Goal: Task Accomplishment & Management: Manage account settings

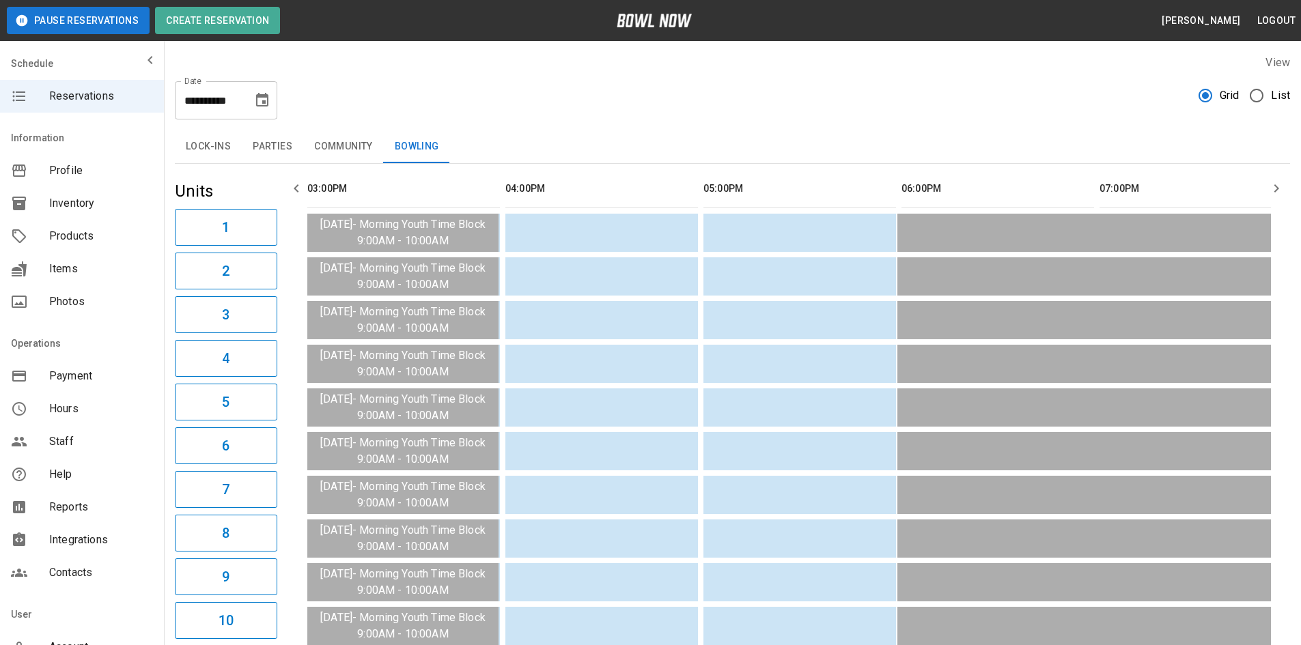
scroll to position [0, 1188]
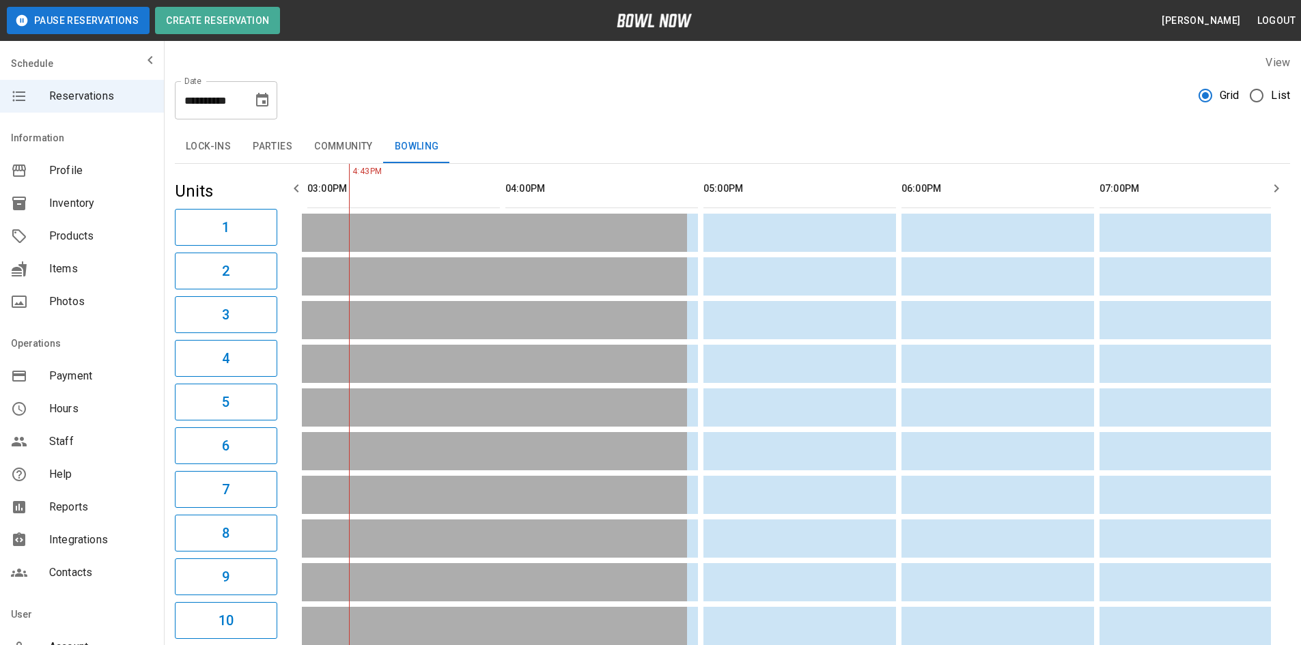
click at [76, 230] on span "Products" at bounding box center [101, 236] width 104 height 16
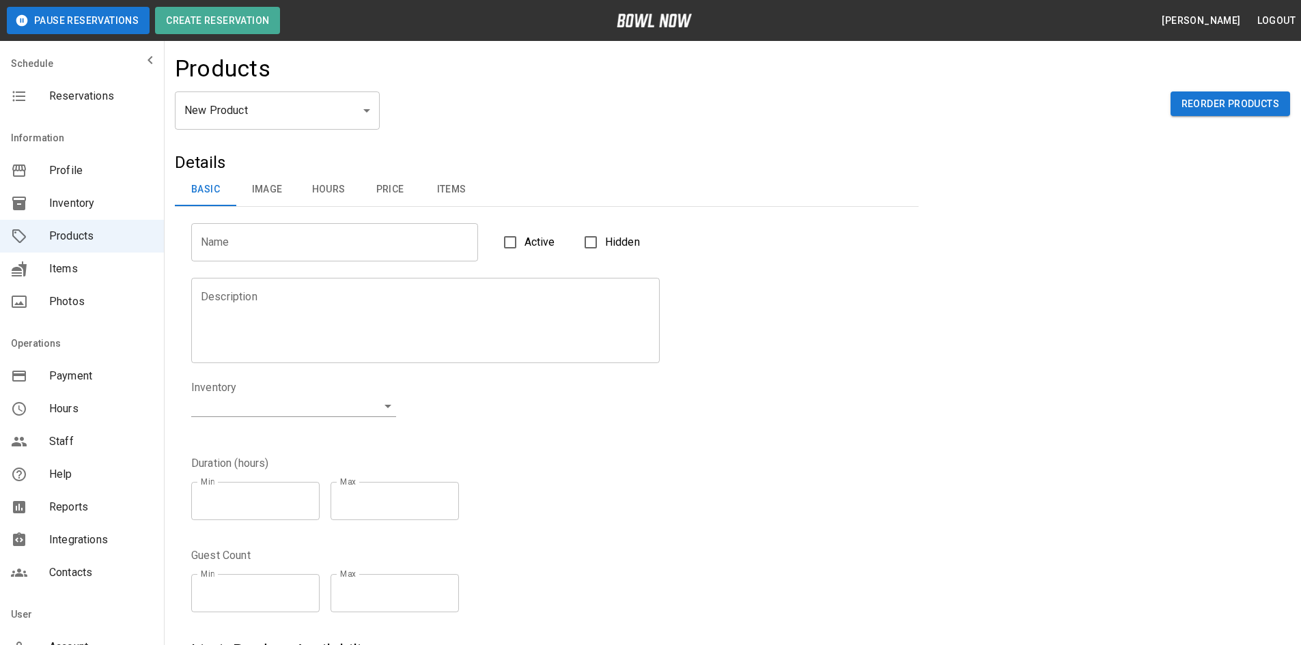
click at [92, 199] on span "Inventory" at bounding box center [101, 203] width 104 height 16
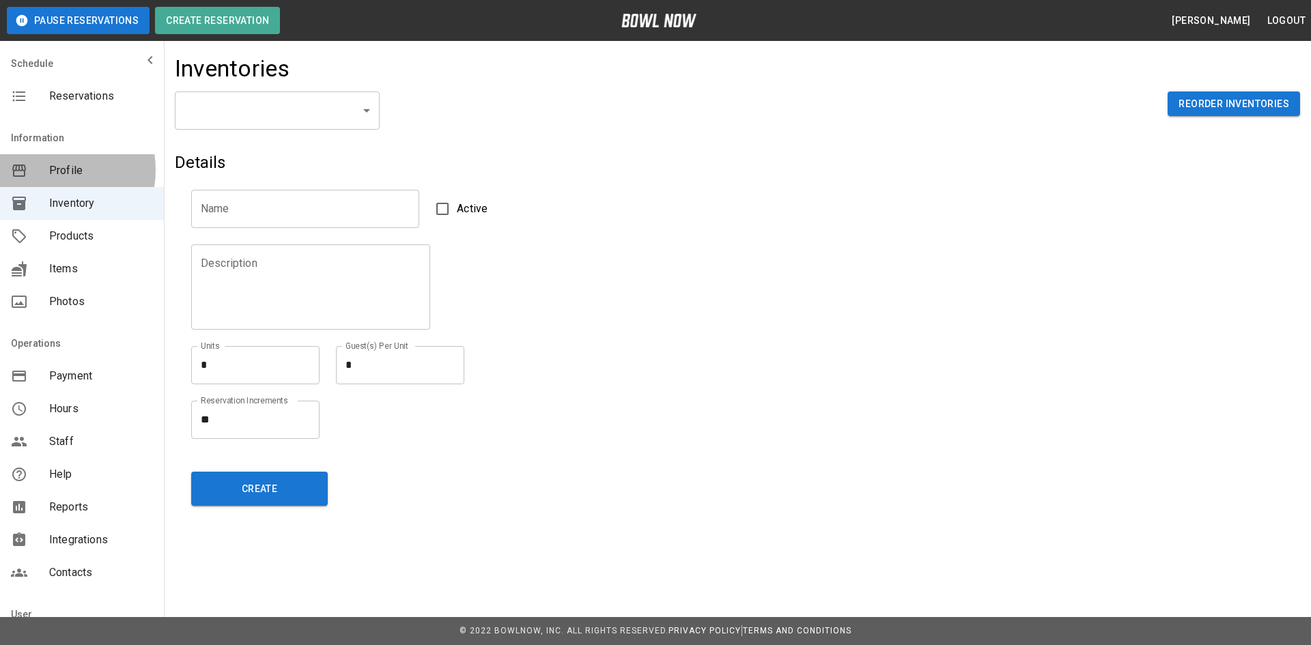
click at [46, 170] on div "mailbox folders" at bounding box center [30, 171] width 38 height 16
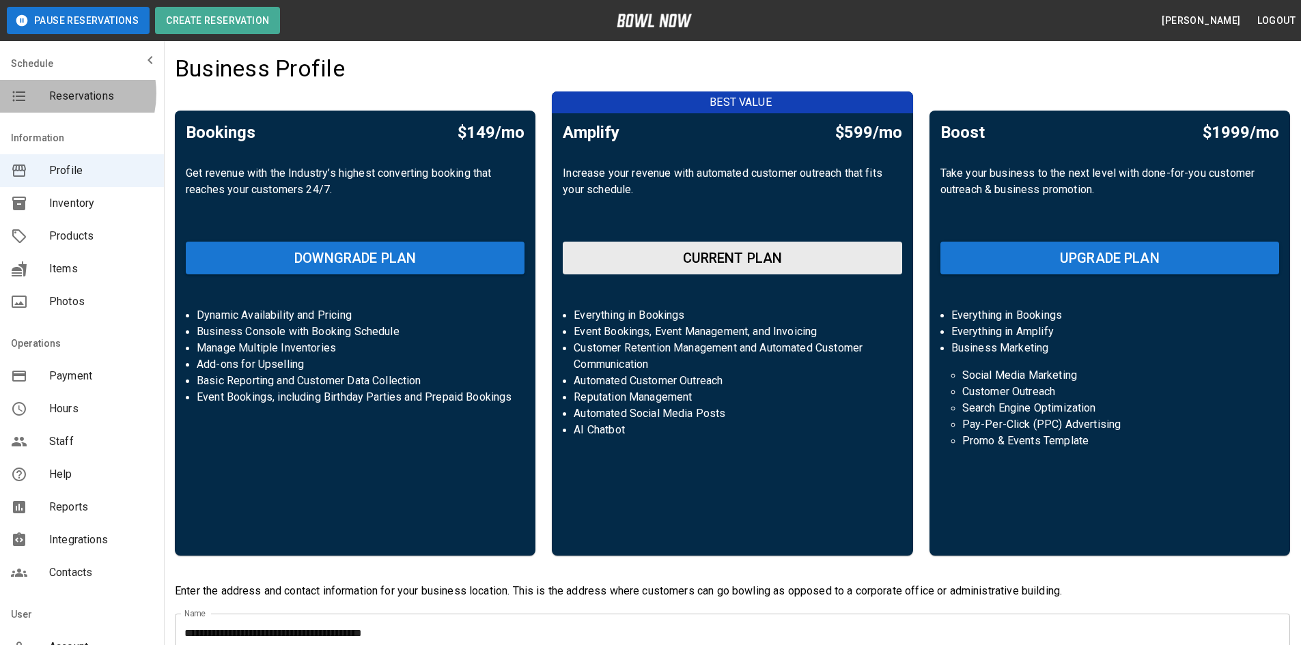
click at [59, 94] on span "Reservations" at bounding box center [101, 96] width 104 height 16
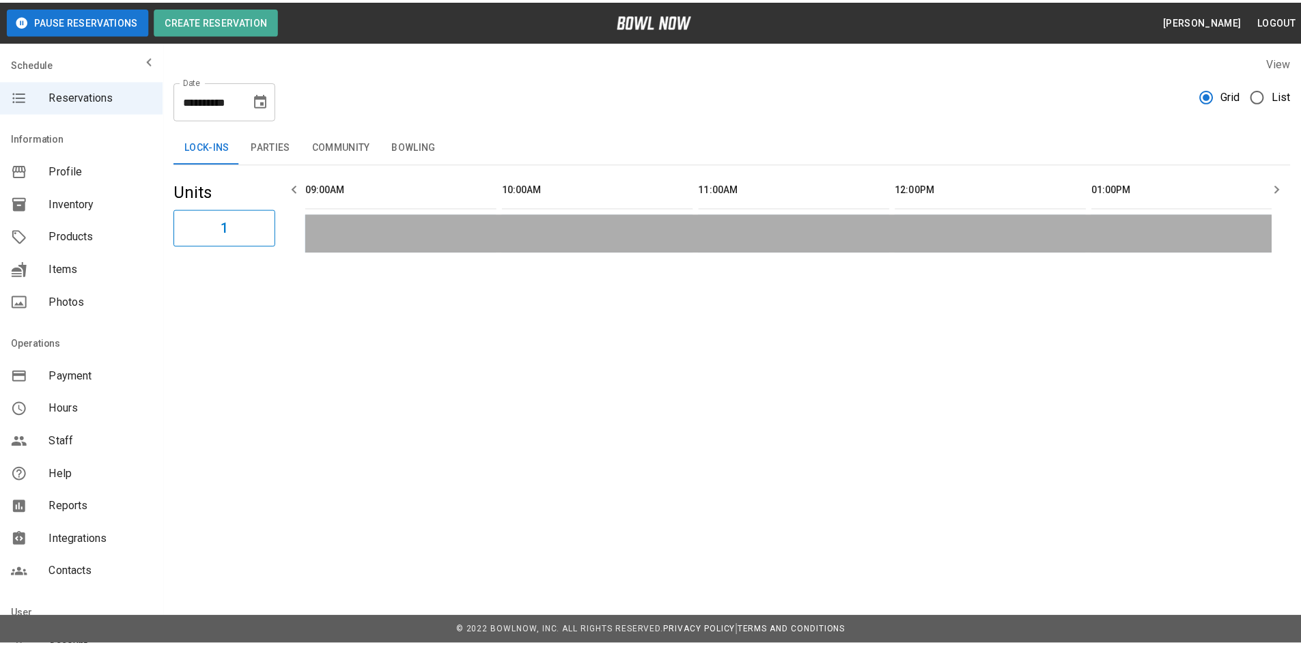
scroll to position [0, 1386]
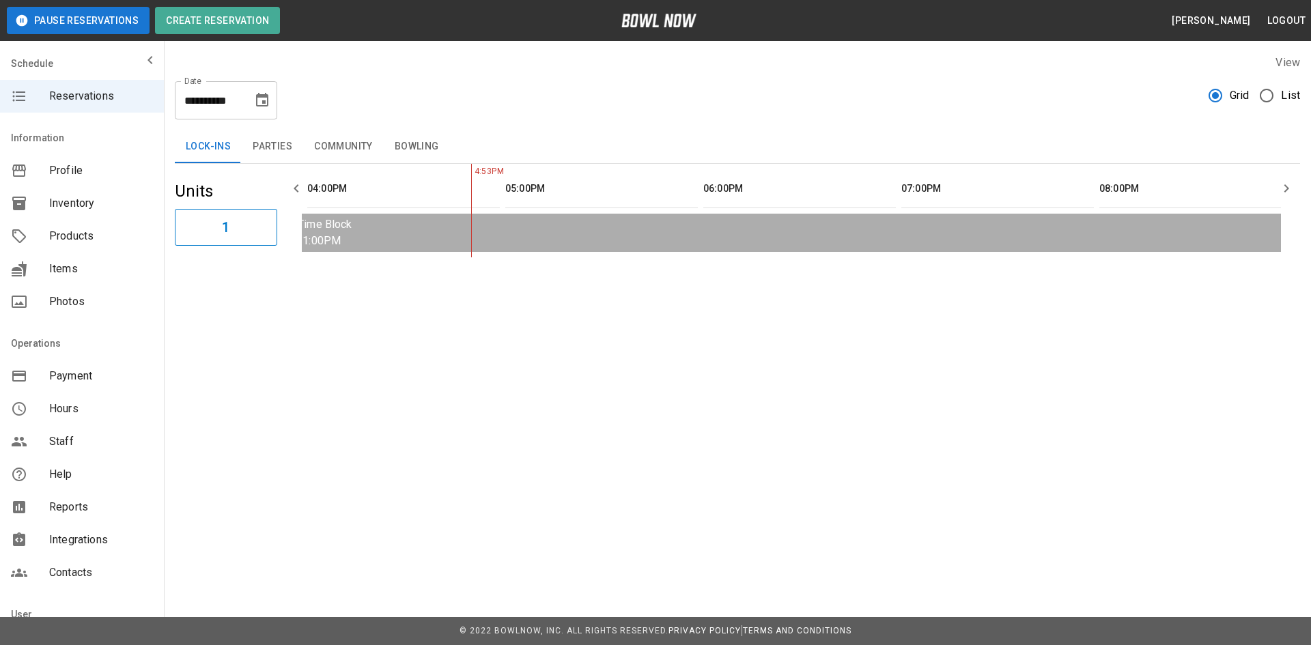
click at [70, 204] on span "Inventory" at bounding box center [101, 203] width 104 height 16
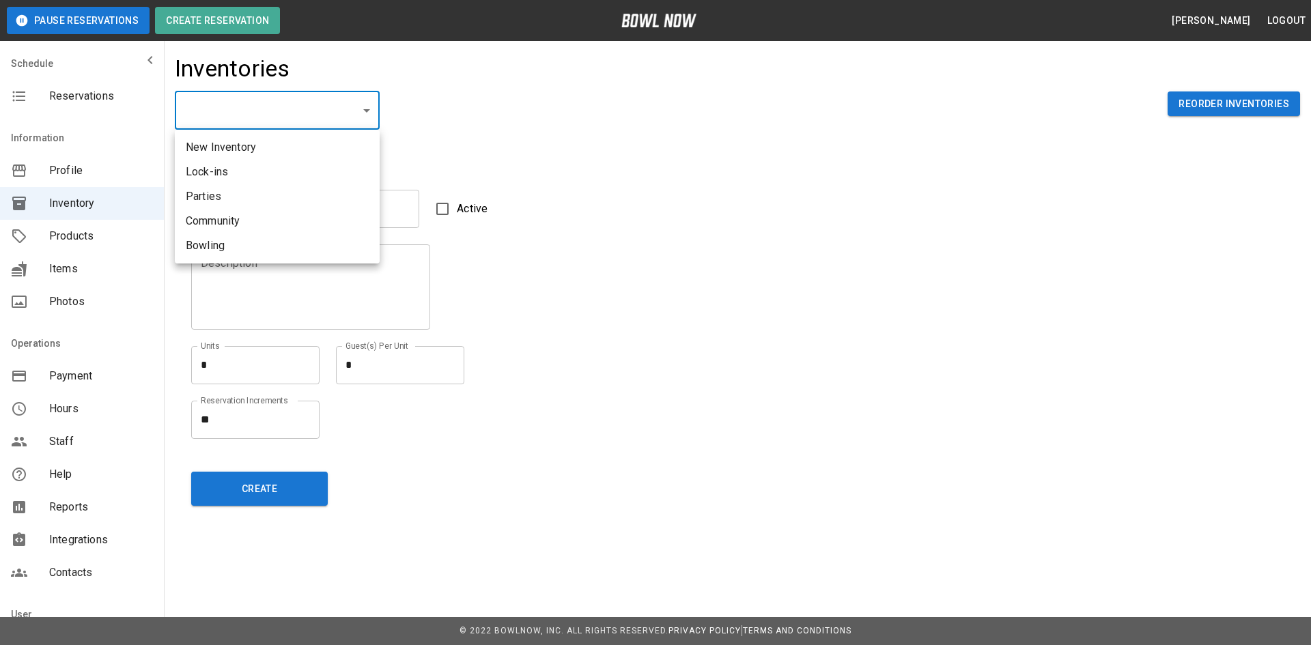
click at [364, 112] on body "Pause Reservations Create Reservation [PERSON_NAME] Logout Schedule Reservation…" at bounding box center [655, 322] width 1311 height 645
click at [209, 246] on li "Bowling" at bounding box center [277, 246] width 205 height 25
type input "**********"
type input "*******"
type textarea "**"
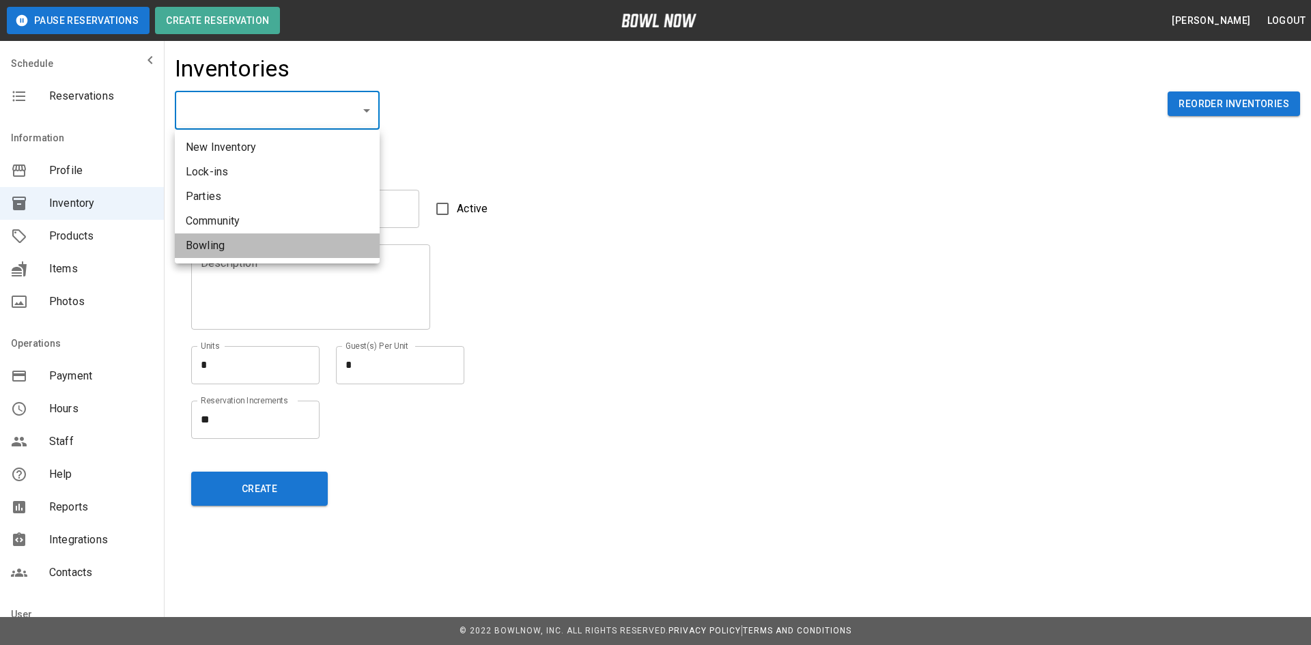
type textarea "*"
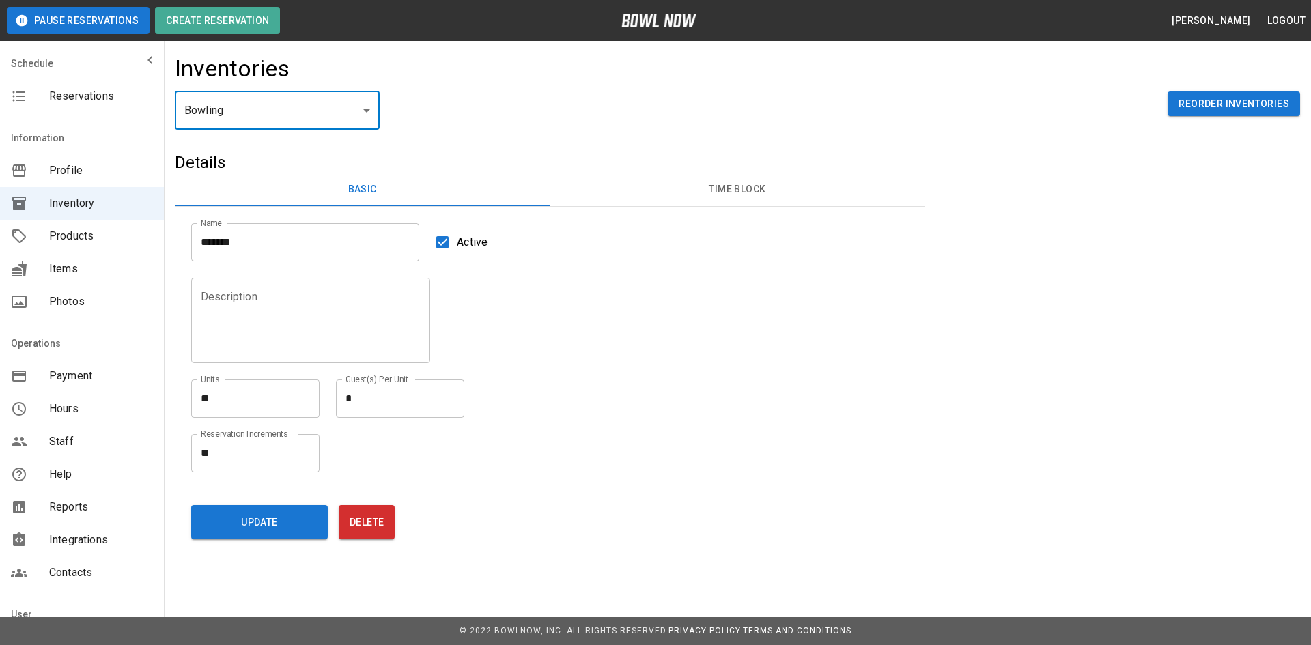
click at [748, 182] on button "Time Block" at bounding box center [737, 189] width 375 height 33
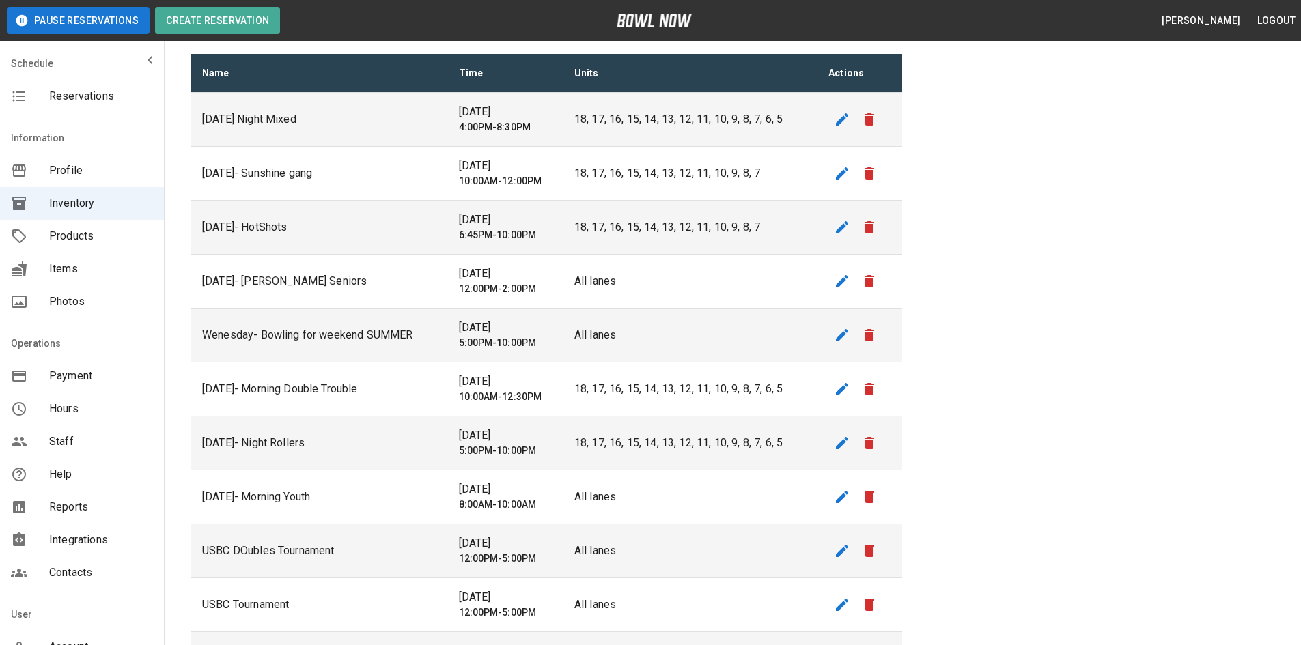
scroll to position [410, 0]
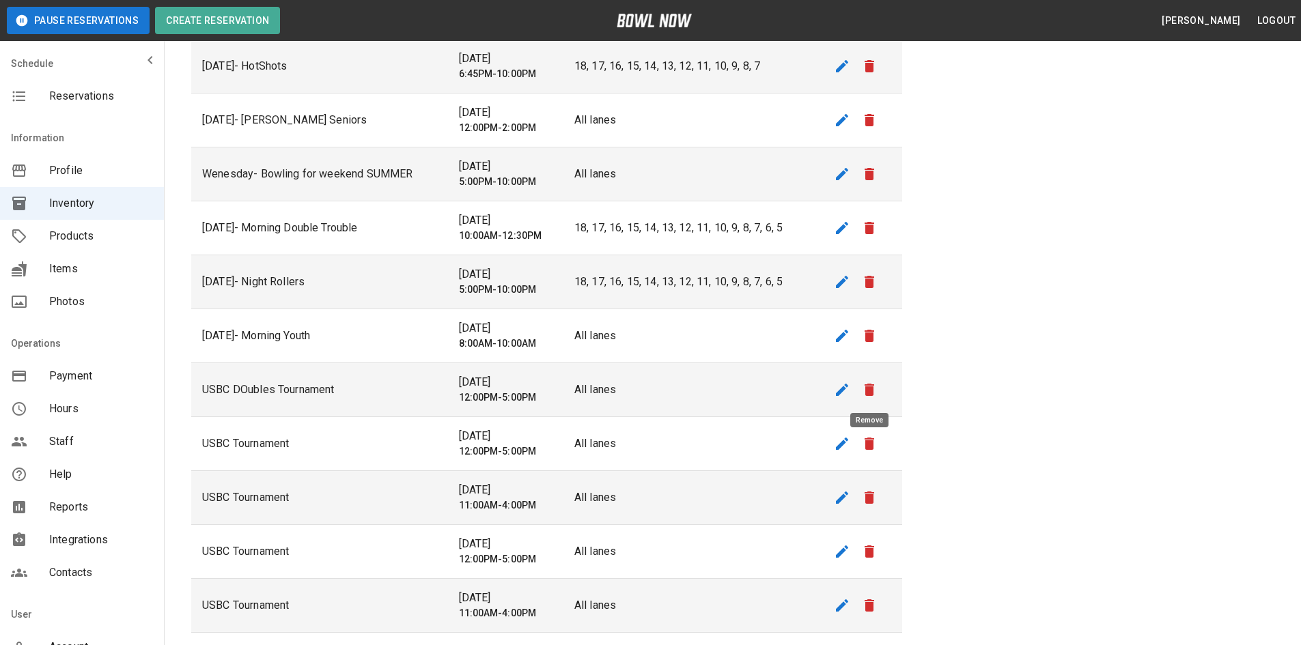
click at [867, 393] on icon "remove" at bounding box center [870, 390] width 10 height 12
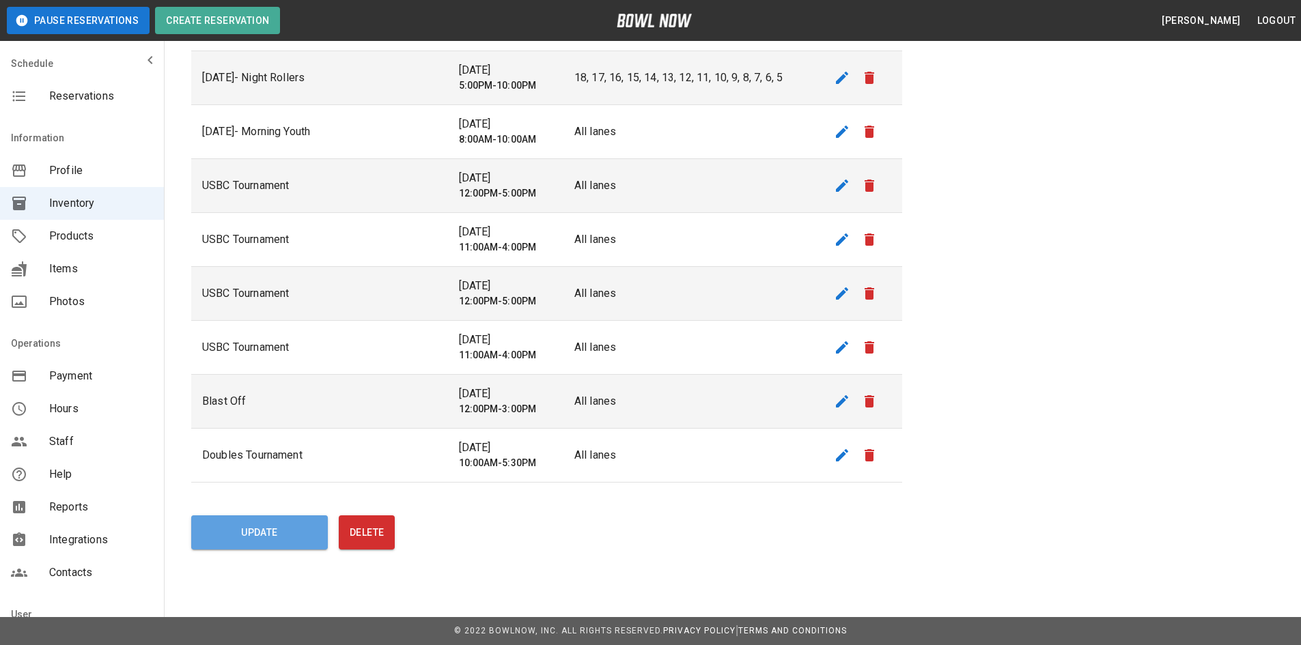
click at [236, 536] on button "Update" at bounding box center [259, 533] width 137 height 34
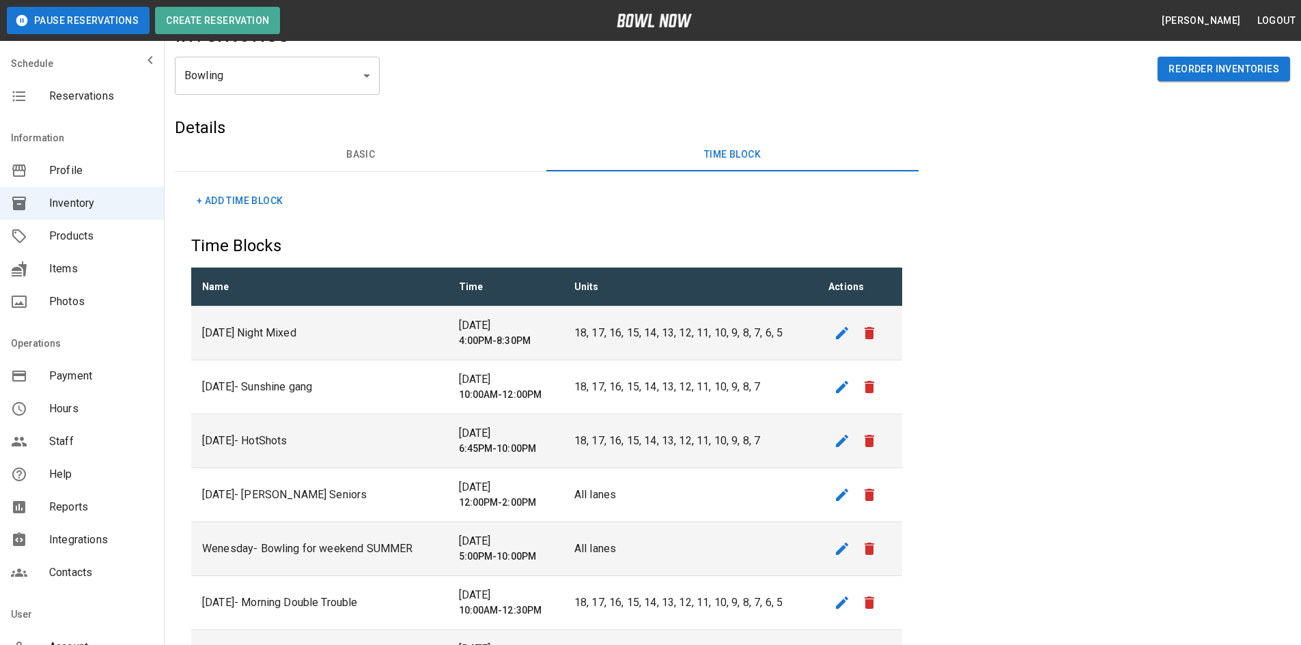
scroll to position [0, 0]
